Goal: Task Accomplishment & Management: Manage account settings

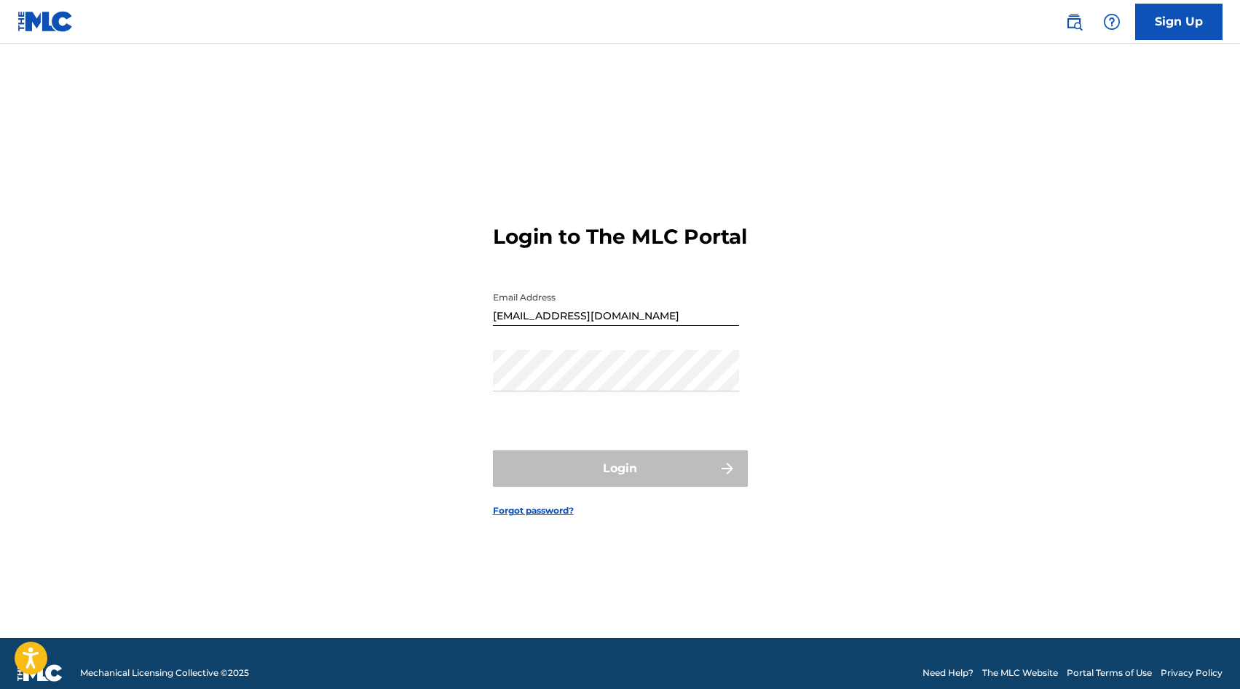
click at [538, 518] on link "Forgot password?" at bounding box center [533, 510] width 81 height 13
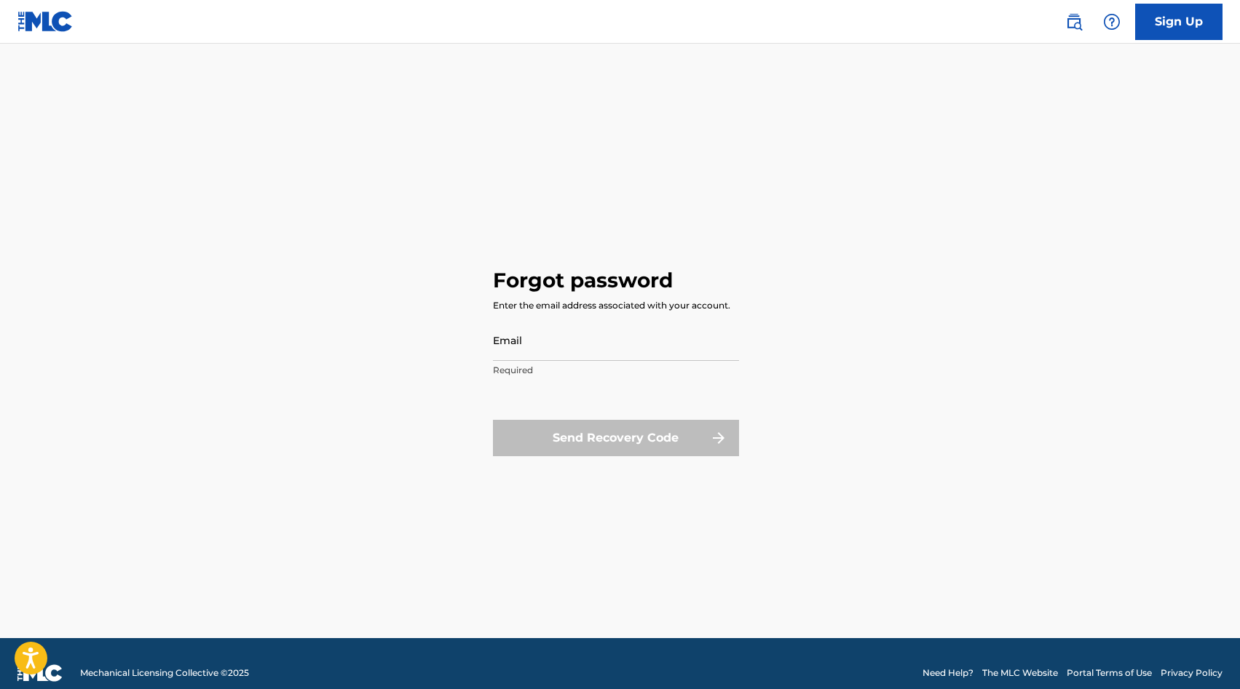
click at [527, 338] on input "Email" at bounding box center [616, 340] width 246 height 41
type input "[EMAIL_ADDRESS][DOMAIN_NAME]"
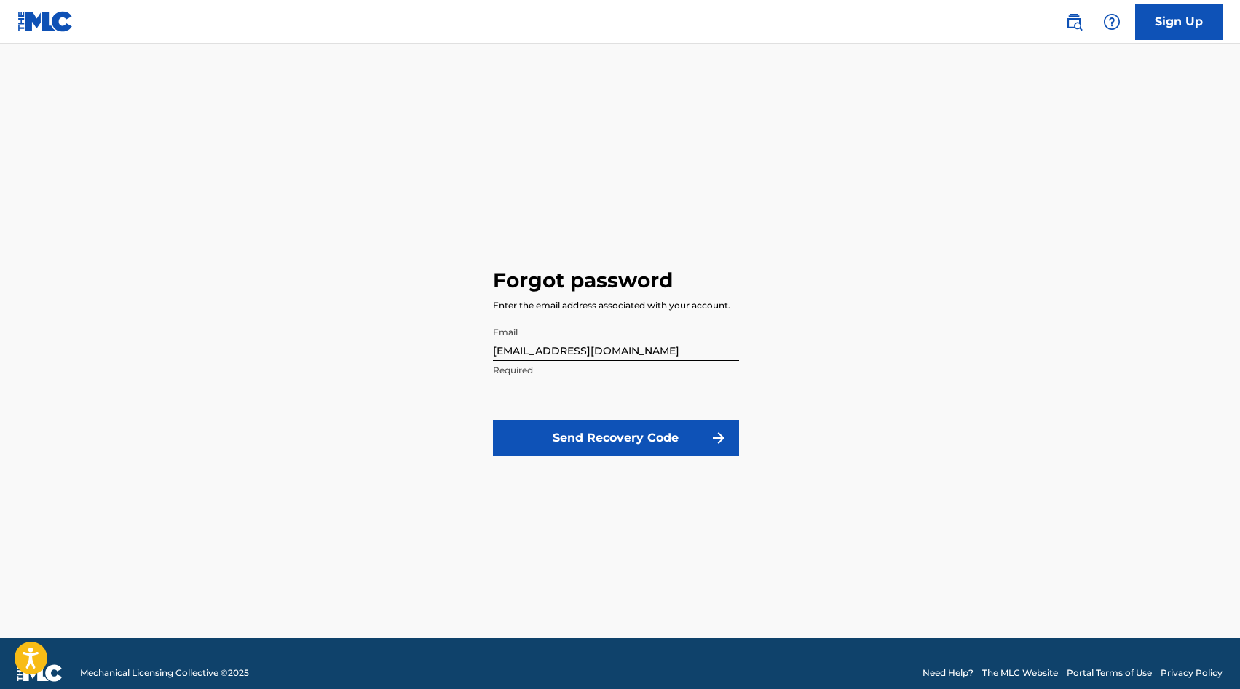
click at [571, 441] on button "Send Recovery Code" at bounding box center [616, 438] width 246 height 36
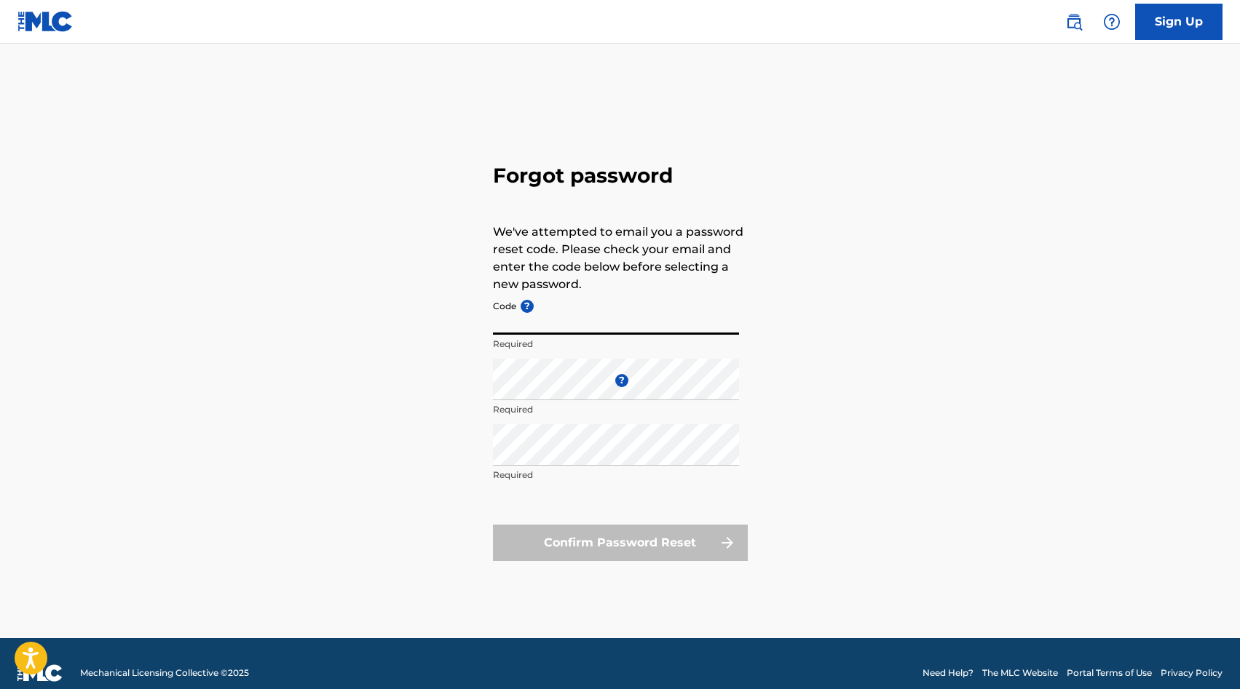
paste input "FP_5ed4d53c0585170bab671f49a5d7"
type input "FP_5ed4d53c0585170bab671f49a5d7"
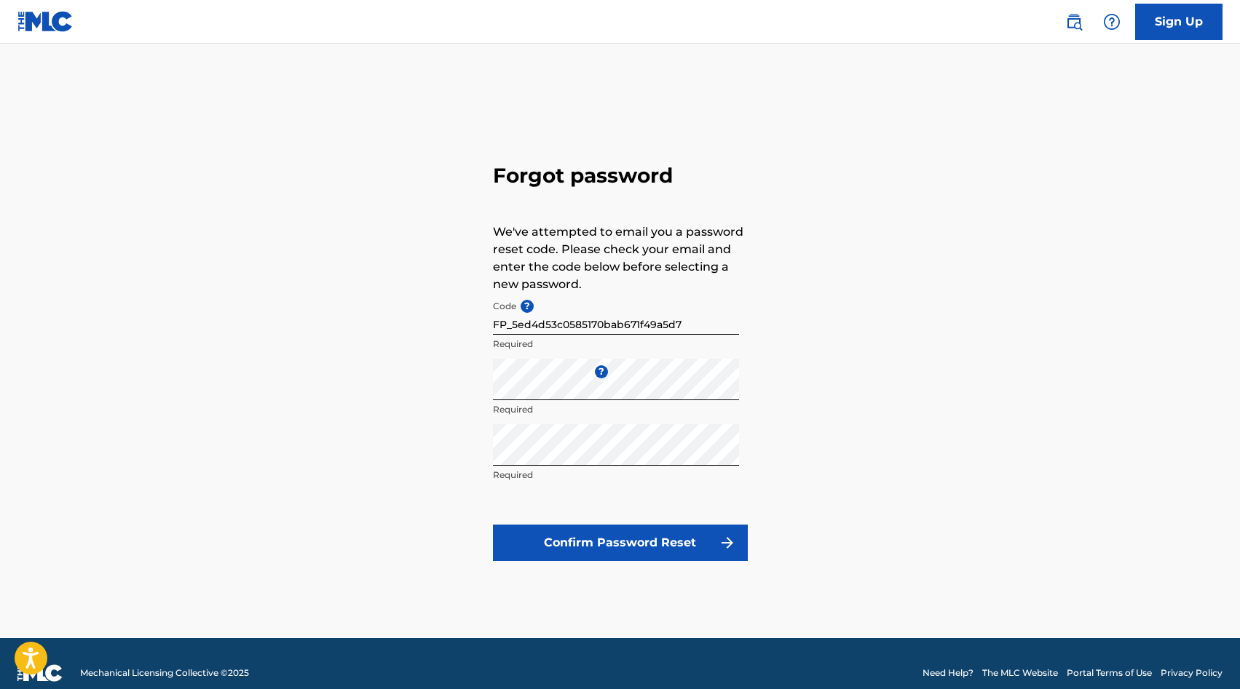
click at [604, 543] on button "Confirm Password Reset" at bounding box center [620, 543] width 255 height 36
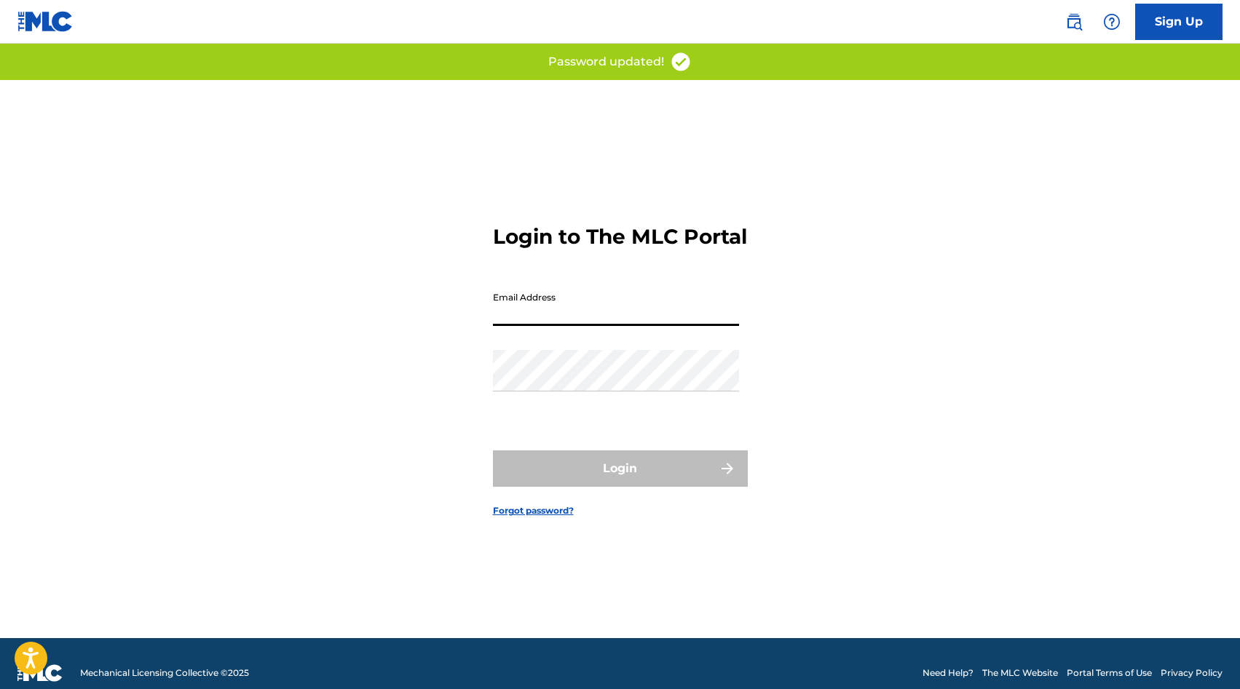
click at [599, 326] on input "Email Address" at bounding box center [616, 305] width 246 height 41
type input "[EMAIL_ADDRESS][DOMAIN_NAME]"
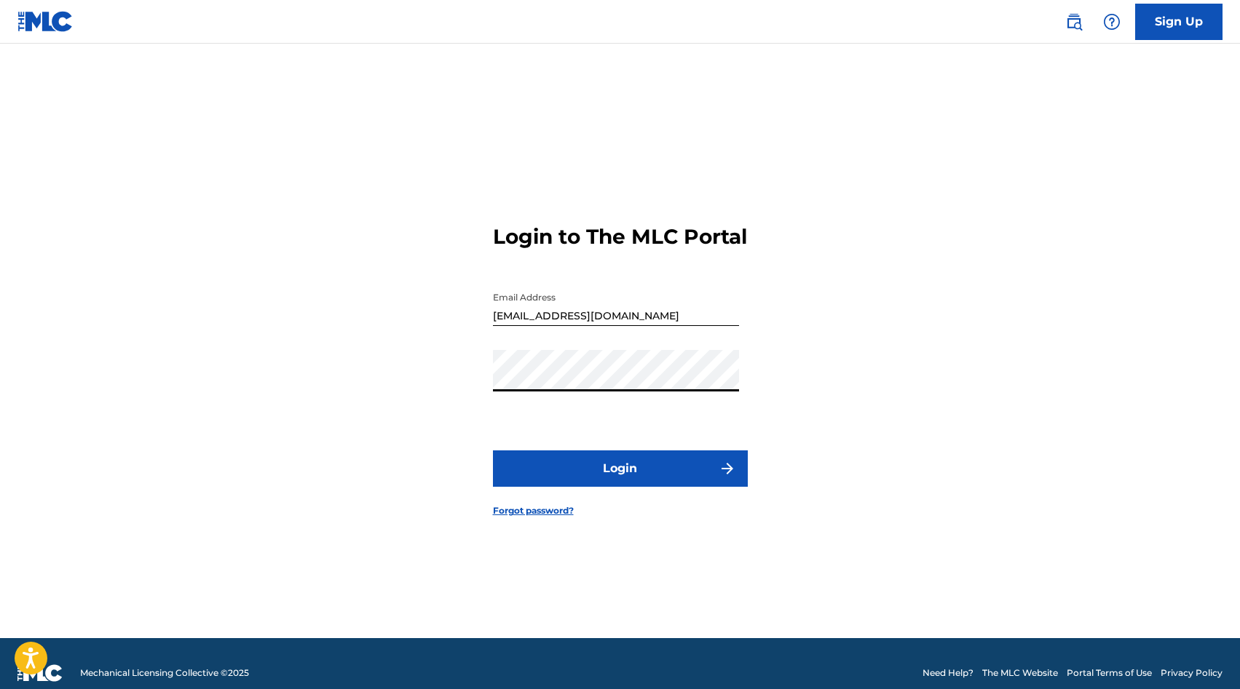
click at [574, 470] on button "Login" at bounding box center [620, 469] width 255 height 36
click at [622, 473] on button "Login" at bounding box center [620, 469] width 255 height 36
click at [627, 473] on button "Login" at bounding box center [620, 469] width 255 height 36
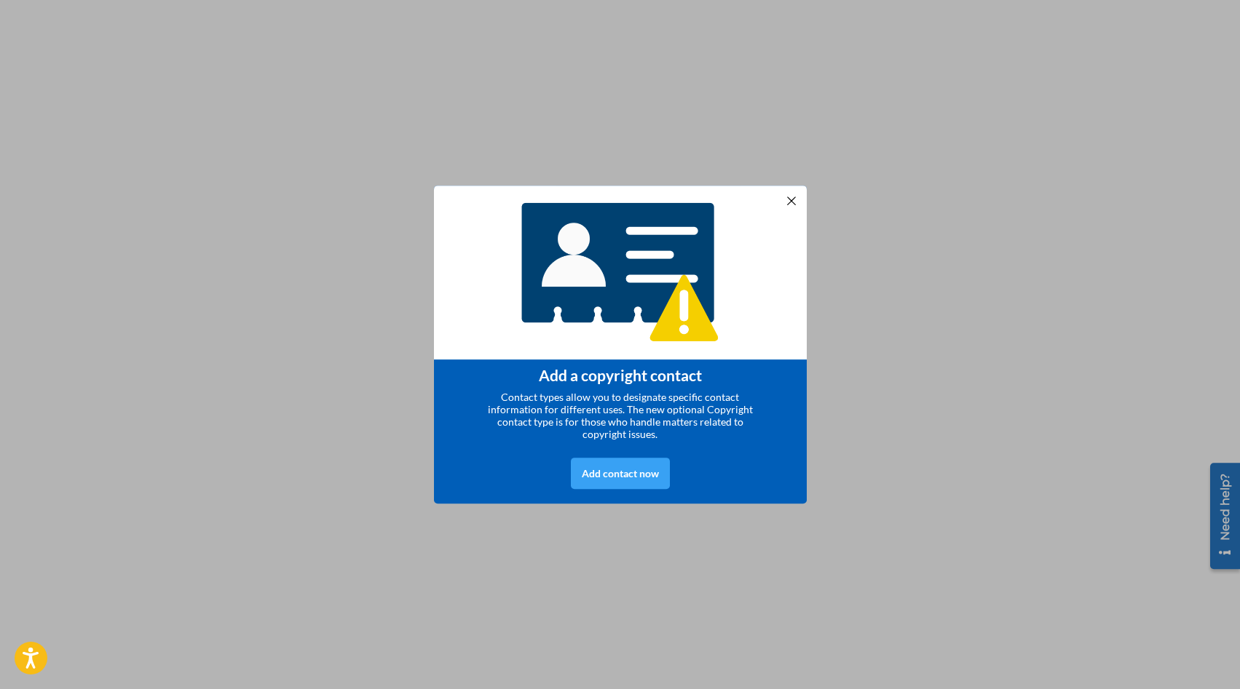
click at [624, 480] on div "Add contact now" at bounding box center [620, 473] width 99 height 31
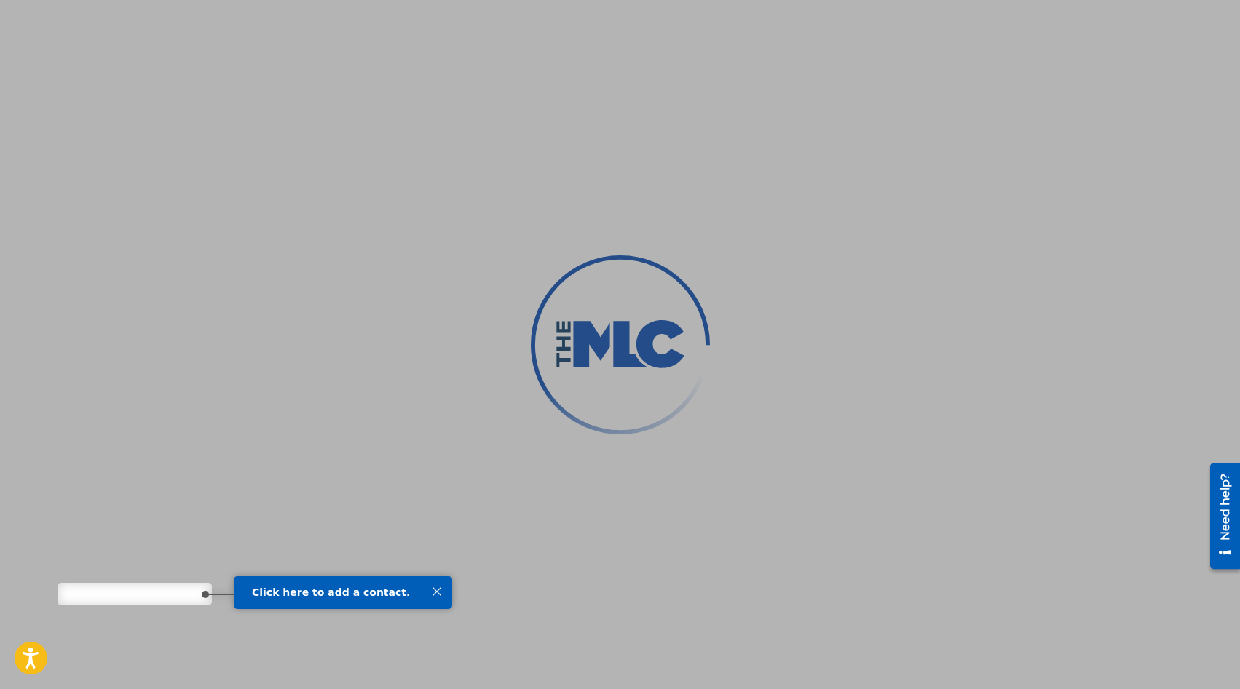
click at [326, 597] on span "Click here to add a contact." at bounding box center [331, 593] width 158 height 12
click at [257, 595] on span "Click here to add a contact." at bounding box center [331, 593] width 158 height 12
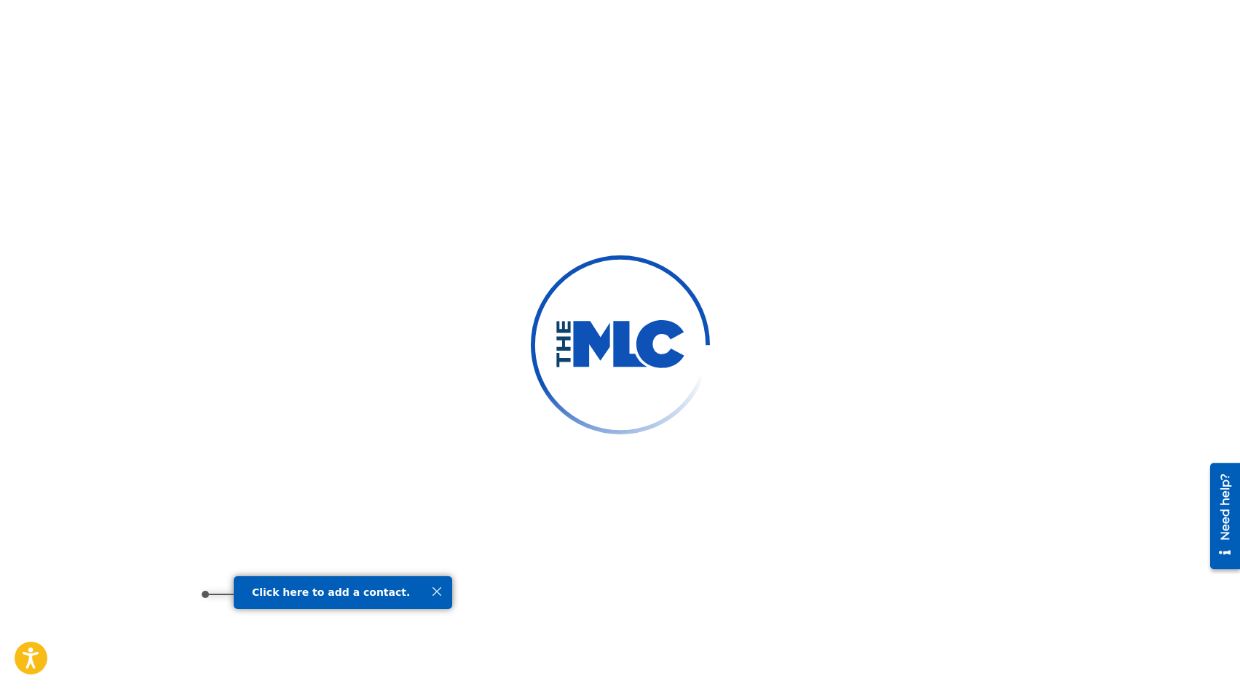
click at [181, 597] on div at bounding box center [620, 344] width 1240 height 689
